Goal: Task Accomplishment & Management: Complete application form

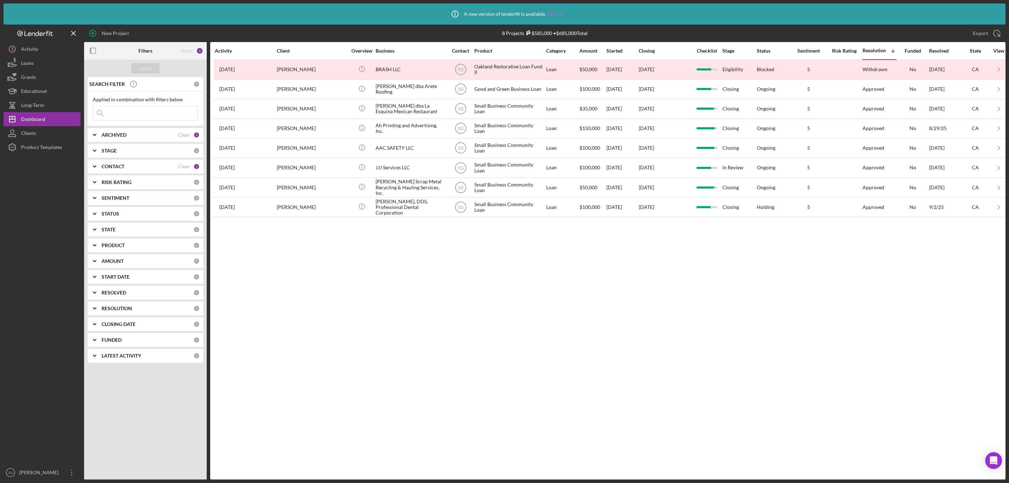
click at [557, 11] on link "Reload" at bounding box center [555, 14] width 15 height 6
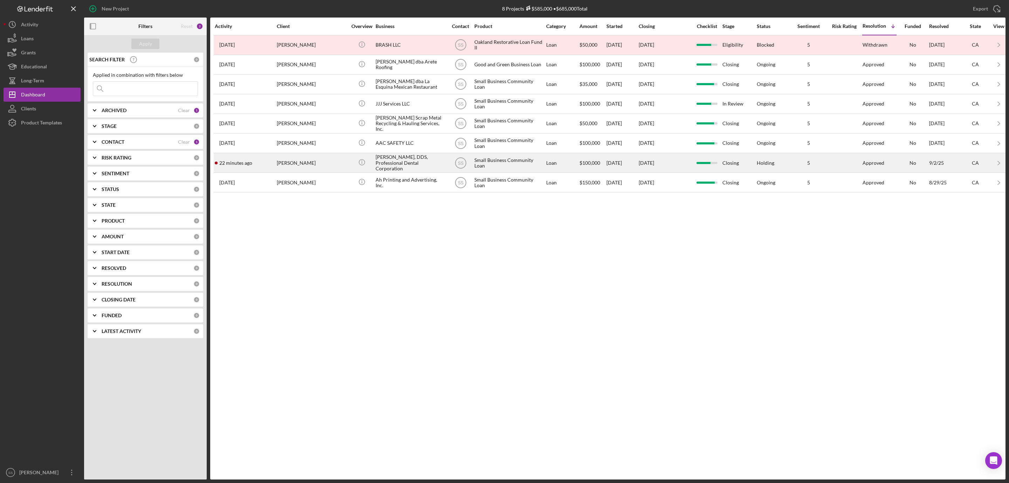
click at [379, 165] on div "[PERSON_NAME], DDS, Professional Dental Corporation" at bounding box center [411, 162] width 70 height 19
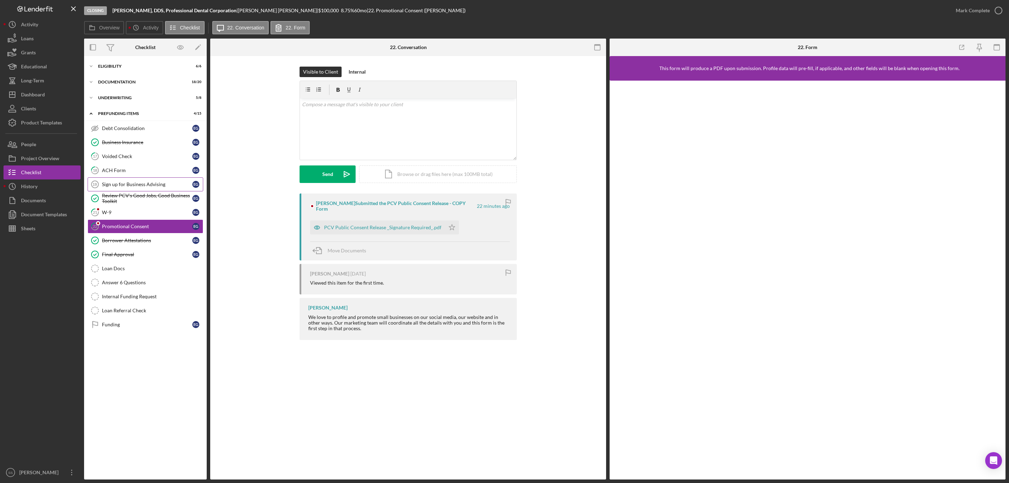
click at [137, 183] on div "Sign up for Business Advising" at bounding box center [147, 185] width 90 height 6
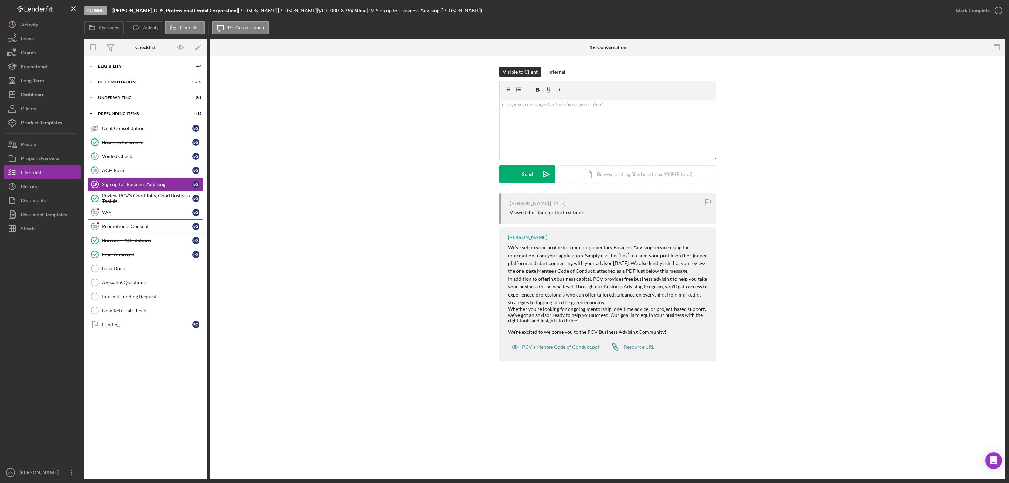
click at [132, 229] on div "Promotional Consent" at bounding box center [147, 227] width 90 height 6
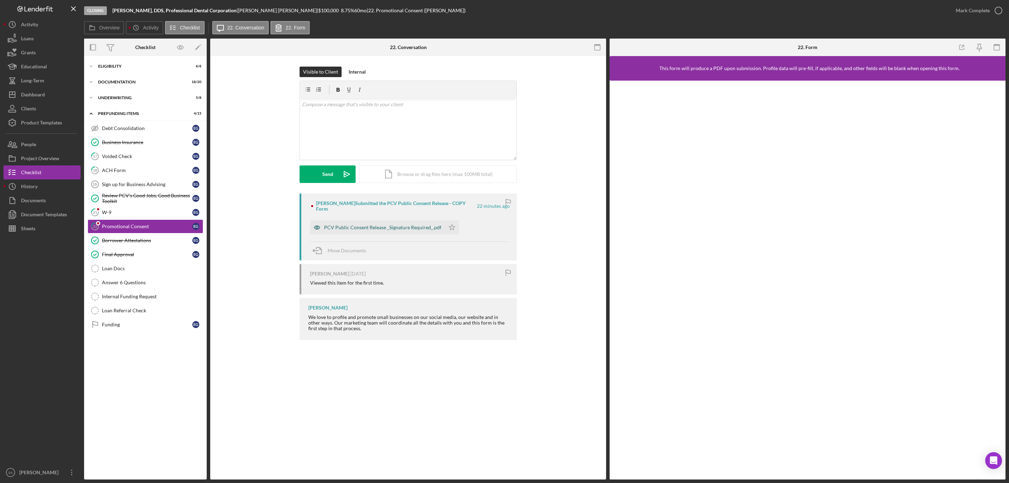
click at [392, 226] on div "PCV Public Consent Release _Signature Required_.pdf" at bounding box center [382, 228] width 117 height 6
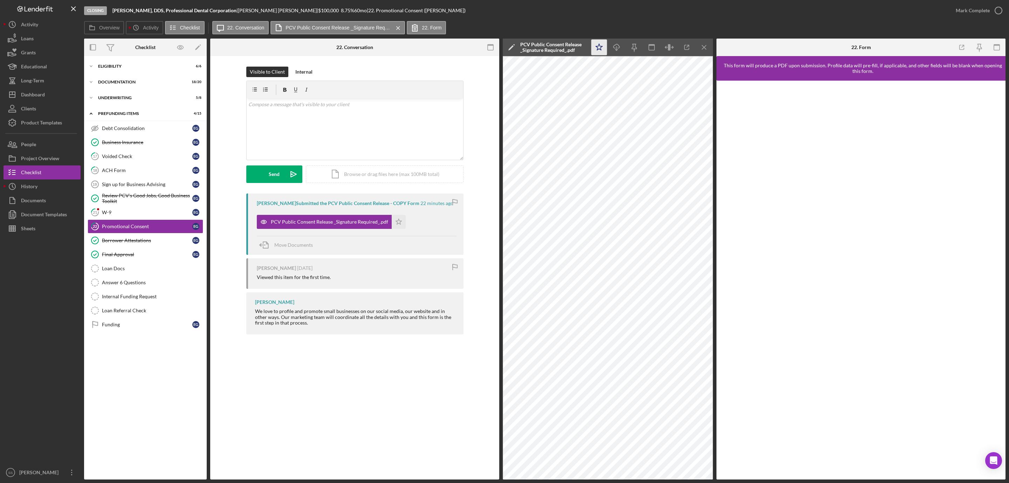
click at [601, 51] on icon "Icon/Star" at bounding box center [600, 48] width 16 height 16
click at [129, 215] on div "W-9" at bounding box center [147, 213] width 90 height 6
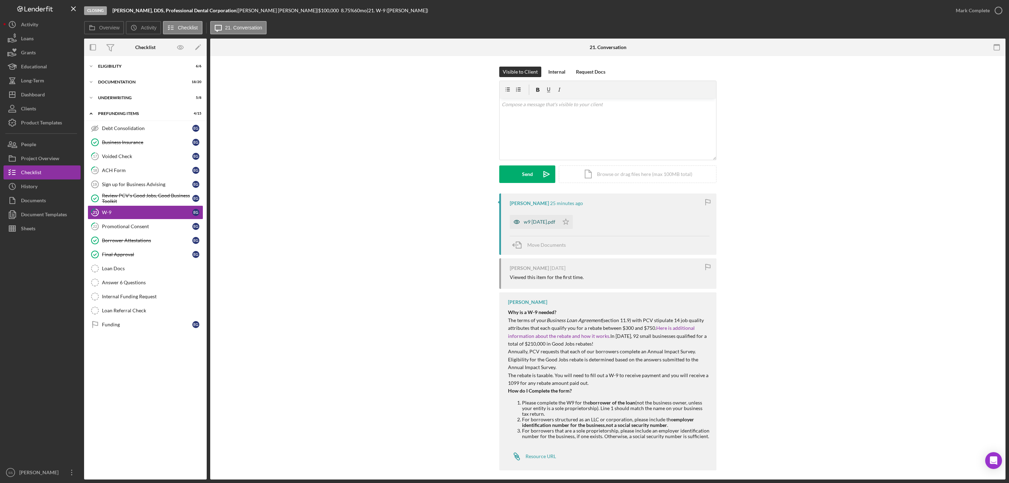
click at [537, 218] on div "w9 [DATE].pdf" at bounding box center [534, 222] width 49 height 14
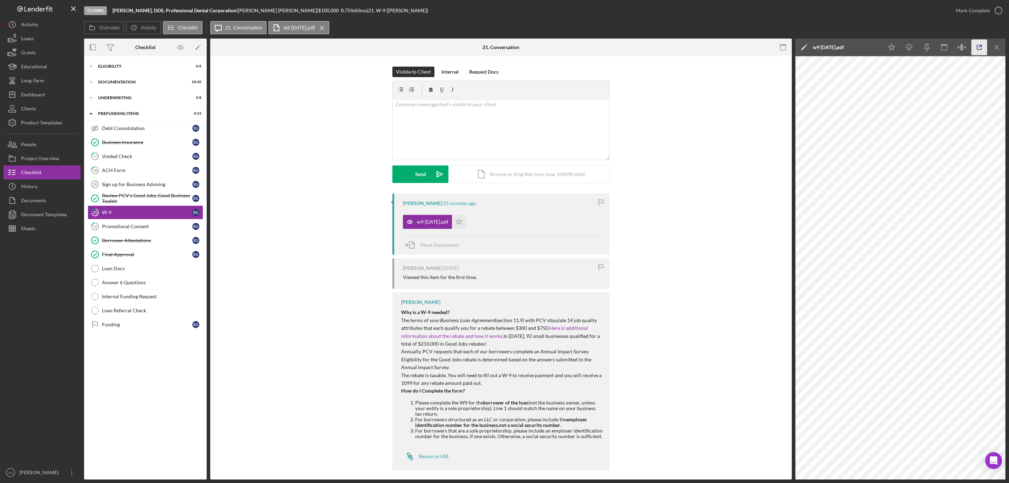
click at [981, 48] on icon "button" at bounding box center [980, 48] width 16 height 16
click at [898, 48] on icon "Icon/Star" at bounding box center [892, 48] width 16 height 16
click at [994, 12] on icon "button" at bounding box center [999, 11] width 18 height 18
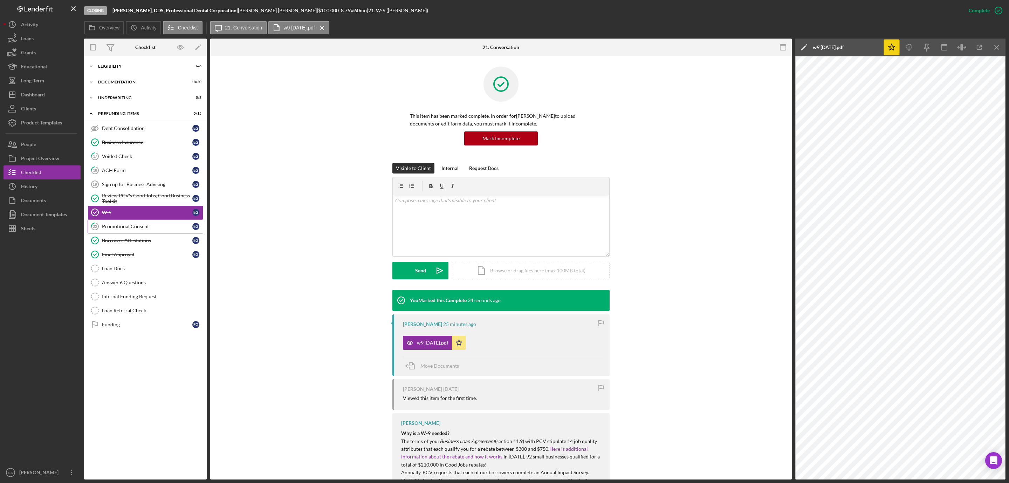
click at [153, 229] on div "Promotional Consent" at bounding box center [147, 227] width 90 height 6
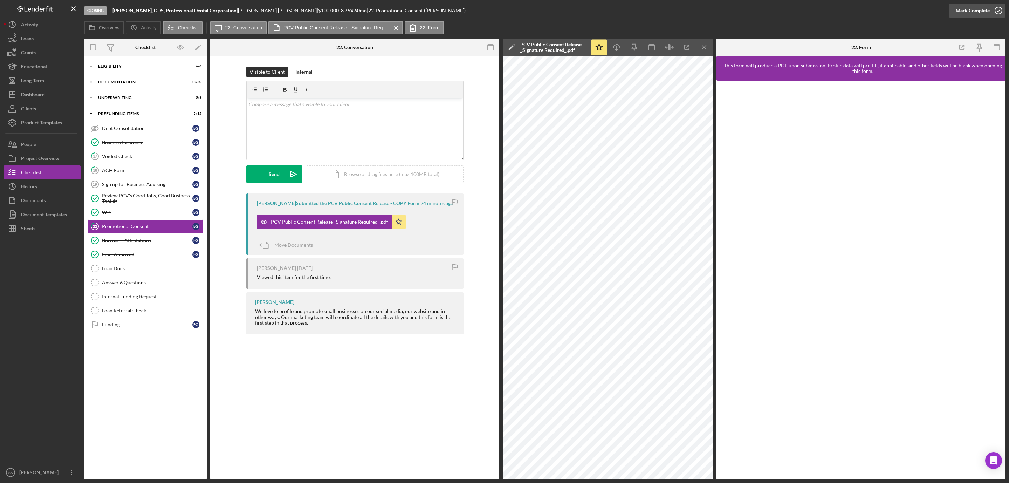
click at [995, 11] on icon "button" at bounding box center [999, 11] width 18 height 18
